Goal: Transaction & Acquisition: Purchase product/service

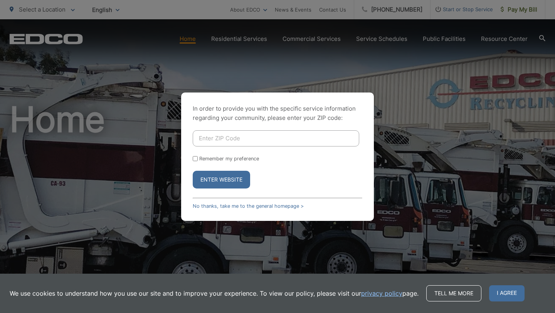
click at [258, 140] on input "Enter ZIP Code" at bounding box center [276, 138] width 167 height 16
type input "92118"
click at [195, 157] on input "Remember my preference" at bounding box center [195, 158] width 5 height 5
checkbox input "true"
click at [237, 178] on button "Enter Website" at bounding box center [221, 180] width 57 height 18
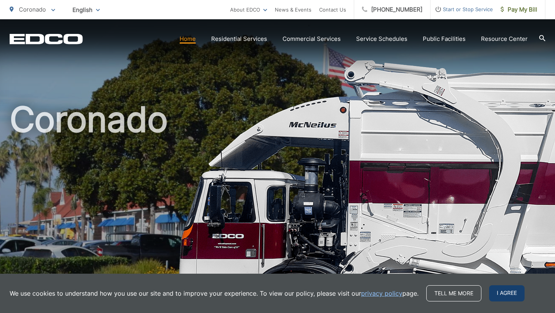
click at [508, 293] on span "I agree" at bounding box center [506, 293] width 35 height 16
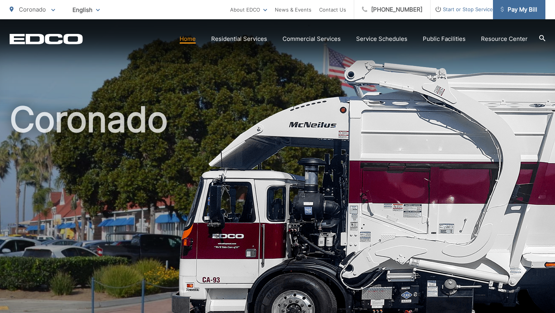
click at [523, 12] on span "Pay My Bill" at bounding box center [519, 9] width 37 height 9
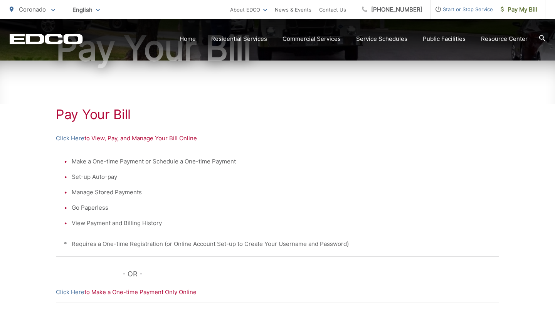
scroll to position [94, 0]
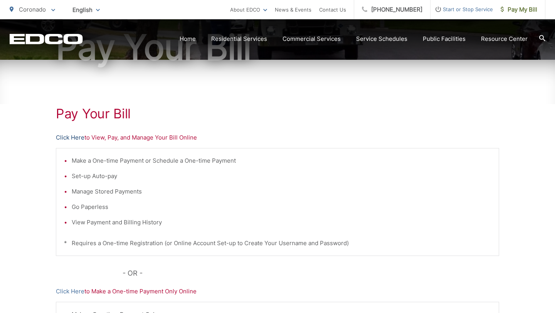
click at [72, 136] on link "Click Here" at bounding box center [70, 137] width 29 height 9
